Goal: Communication & Community: Share content

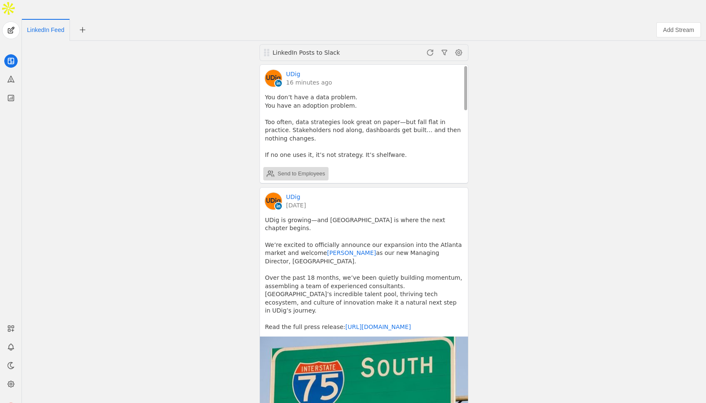
click at [300, 170] on div "Send to Employees" at bounding box center [301, 174] width 48 height 8
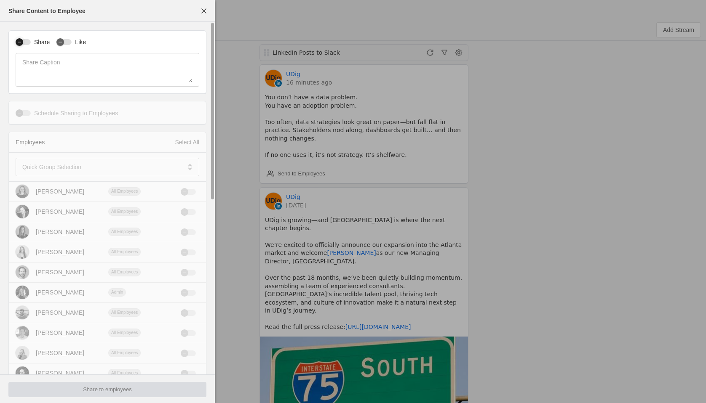
click at [25, 42] on div "button" at bounding box center [19, 42] width 12 height 12
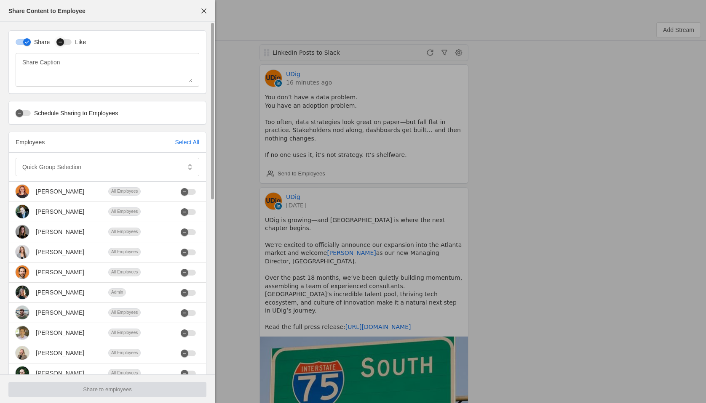
click at [67, 40] on div "button" at bounding box center [63, 42] width 15 height 6
click at [66, 165] on mat-label "Quick Group Selection" at bounding box center [51, 167] width 59 height 10
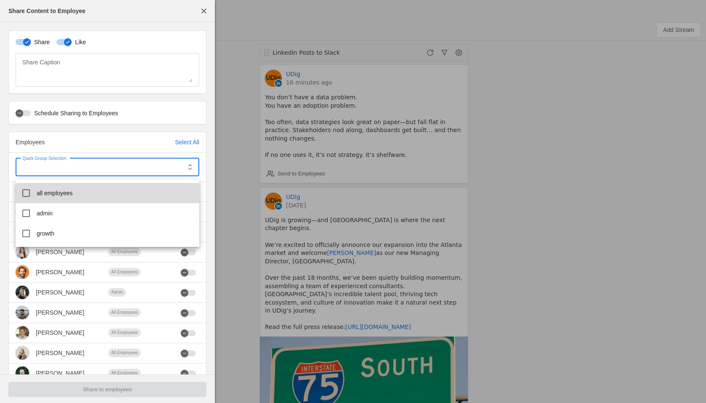
click at [60, 195] on span "all employees" at bounding box center [55, 193] width 36 height 8
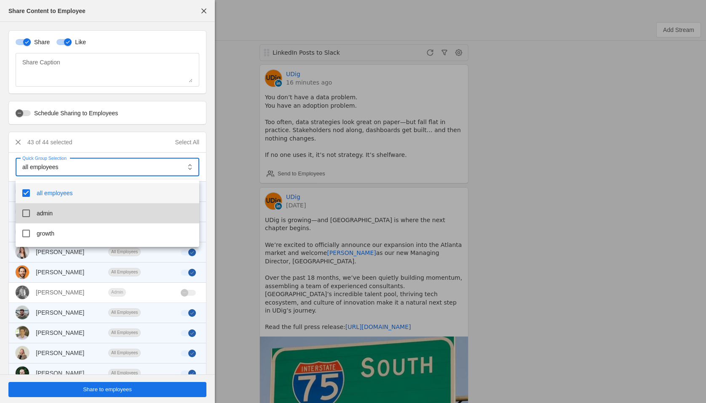
click at [46, 211] on span "admin" at bounding box center [45, 213] width 16 height 8
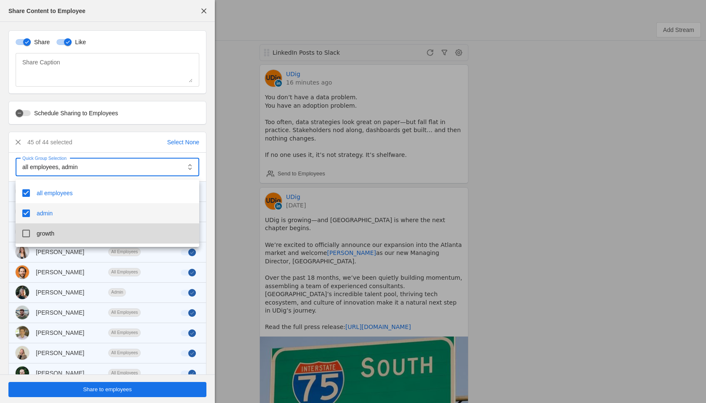
click at [44, 235] on span "growth" at bounding box center [46, 233] width 18 height 8
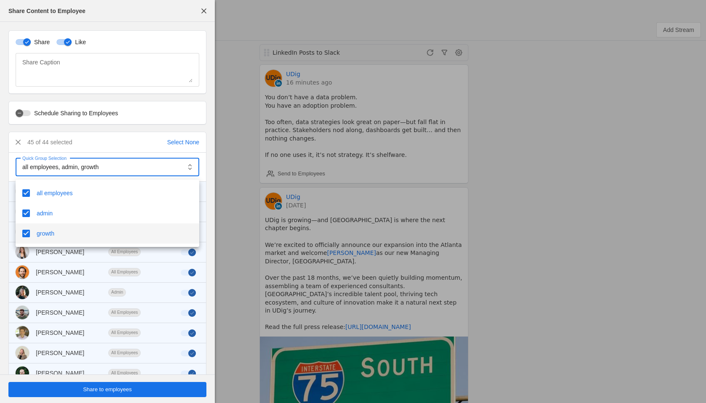
click at [99, 389] on div at bounding box center [353, 201] width 706 height 403
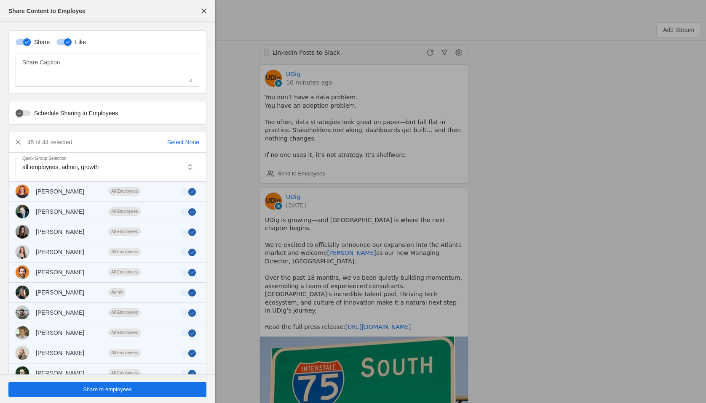
click at [95, 393] on span "Share to employees" at bounding box center [107, 390] width 49 height 8
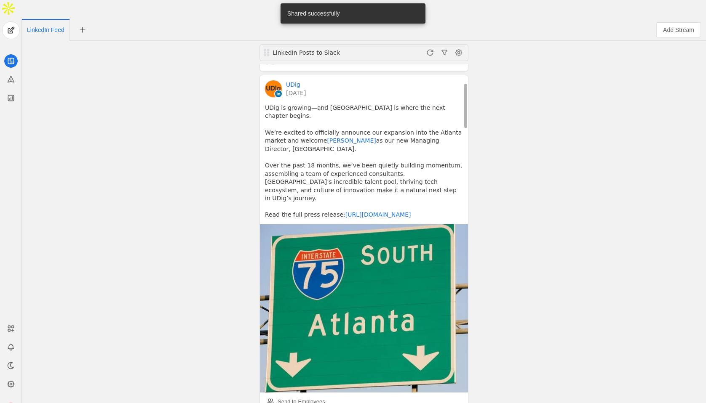
scroll to position [109, 0]
